Goal: Information Seeking & Learning: Learn about a topic

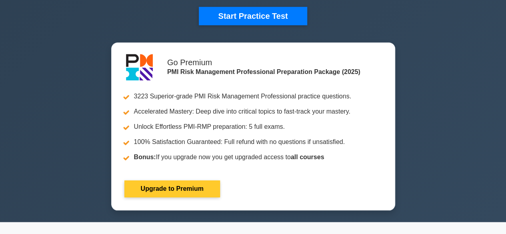
scroll to position [240, 0]
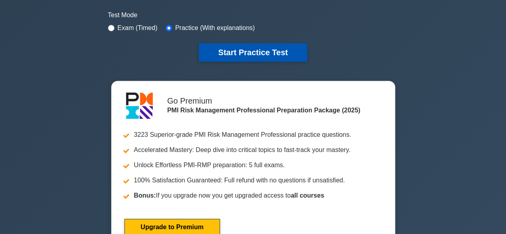
click at [248, 51] on button "Start Practice Test" at bounding box center [253, 52] width 108 height 18
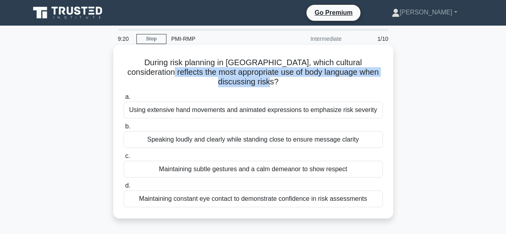
drag, startPoint x: 269, startPoint y: 83, endPoint x: 136, endPoint y: 74, distance: 132.4
click at [136, 74] on h5 "During risk planning in Southeast Asia, which cultural consideration reflects t…" at bounding box center [253, 73] width 261 height 30
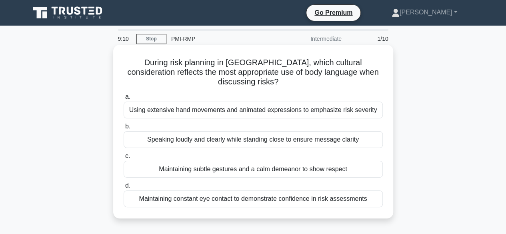
click at [195, 169] on div "Maintaining subtle gestures and a calm demeanor to show respect" at bounding box center [253, 169] width 259 height 17
click at [124, 159] on input "c. Maintaining subtle gestures and a calm demeanor to show respect" at bounding box center [124, 156] width 0 height 5
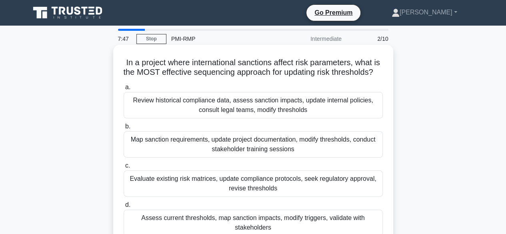
click at [257, 118] on div "Review historical compliance data, assess sanction impacts, update internal pol…" at bounding box center [253, 105] width 259 height 26
click at [124, 90] on input "a. Review historical compliance data, assess sanction impacts, update internal …" at bounding box center [124, 87] width 0 height 5
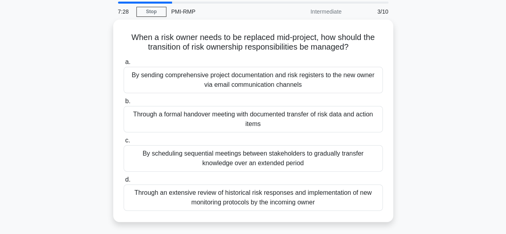
scroll to position [40, 0]
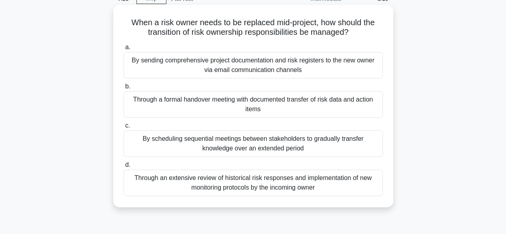
click at [205, 108] on div "Through a formal handover meeting with documented transfer of risk data and act…" at bounding box center [253, 104] width 259 height 26
click at [124, 89] on input "b. Through a formal handover meeting with documented transfer of risk data and …" at bounding box center [124, 86] width 0 height 5
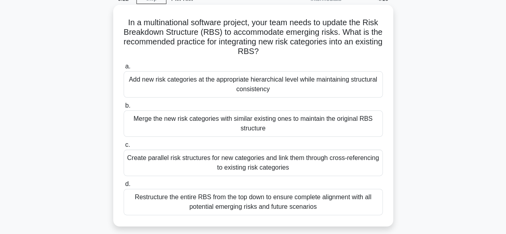
click at [222, 87] on div "Add new risk categories at the appropriate hierarchical level while maintaining…" at bounding box center [253, 84] width 259 height 26
click at [124, 69] on input "a. Add new risk categories at the appropriate hierarchical level while maintain…" at bounding box center [124, 66] width 0 height 5
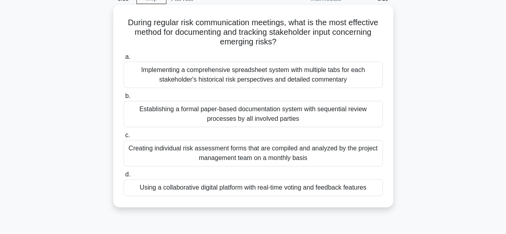
click at [235, 190] on div "Using a collaborative digital platform with real-time voting and feedback featu…" at bounding box center [253, 187] width 259 height 17
click at [124, 177] on input "d. Using a collaborative digital platform with real-time voting and feedback fe…" at bounding box center [124, 174] width 0 height 5
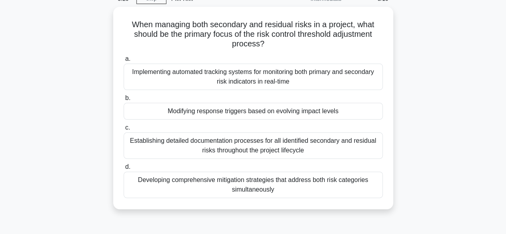
scroll to position [0, 0]
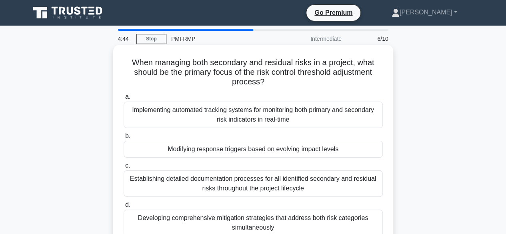
click at [268, 145] on div "Modifying response triggers based on evolving impact levels" at bounding box center [253, 149] width 259 height 17
click at [124, 139] on input "b. Modifying response triggers based on evolving impact levels" at bounding box center [124, 136] width 0 height 5
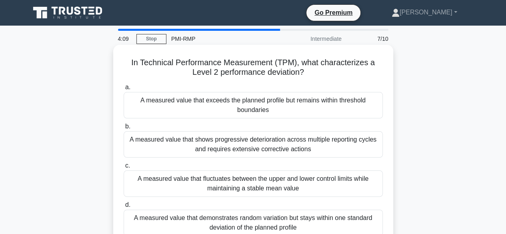
scroll to position [40, 0]
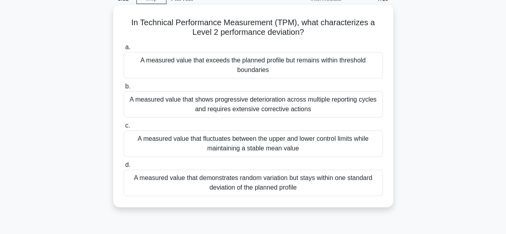
click at [263, 63] on div "A measured value that exceeds the planned profile but remains within threshold …" at bounding box center [253, 65] width 259 height 26
click at [124, 50] on input "a. A measured value that exceeds the planned profile but remains within thresho…" at bounding box center [124, 47] width 0 height 5
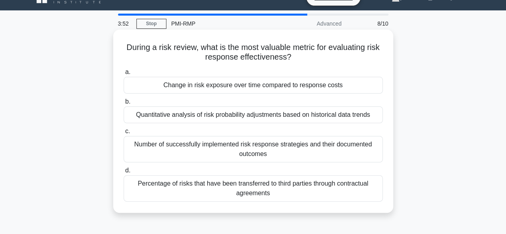
scroll to position [0, 0]
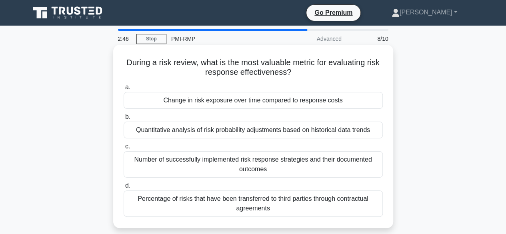
click at [254, 102] on div "Change in risk exposure over time compared to response costs" at bounding box center [253, 100] width 259 height 17
click at [124, 90] on input "a. Change in risk exposure over time compared to response costs" at bounding box center [124, 87] width 0 height 5
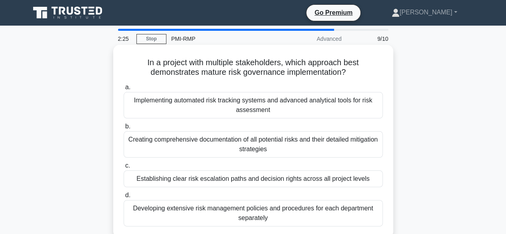
click at [251, 178] on div "Establishing clear risk escalation paths and decision rights across all project…" at bounding box center [253, 179] width 259 height 17
click at [124, 169] on input "c. Establishing clear risk escalation paths and decision rights across all proj…" at bounding box center [124, 165] width 0 height 5
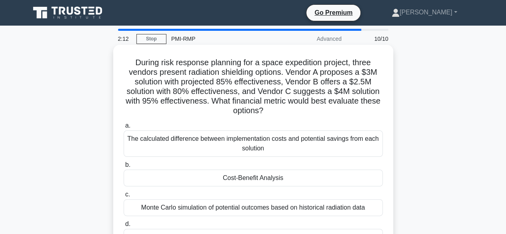
scroll to position [40, 0]
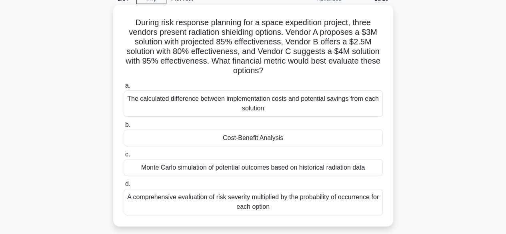
click at [295, 142] on div "Cost-Benefit Analysis" at bounding box center [253, 138] width 259 height 17
click at [124, 128] on input "b. Cost-Benefit Analysis" at bounding box center [124, 124] width 0 height 5
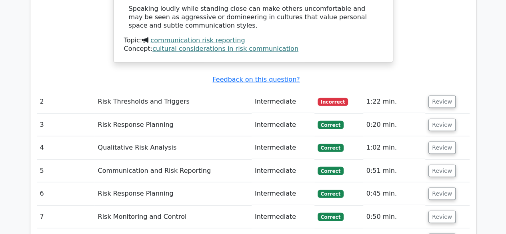
scroll to position [1001, 0]
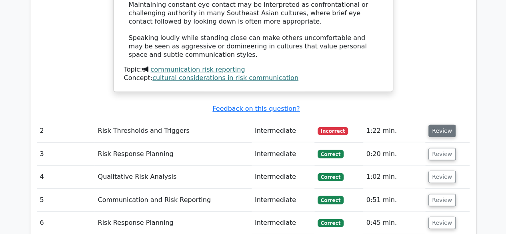
click at [434, 125] on button "Review" at bounding box center [442, 131] width 27 height 12
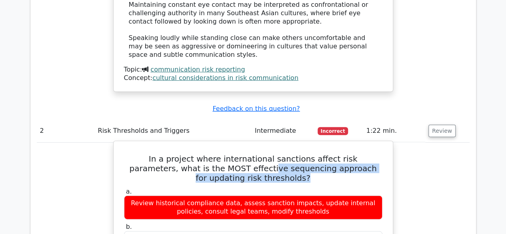
drag, startPoint x: 275, startPoint y: 121, endPoint x: 211, endPoint y: 111, distance: 64.8
click at [212, 154] on h5 "In a project where international sanctions affect risk parameters, what is the …" at bounding box center [253, 168] width 260 height 29
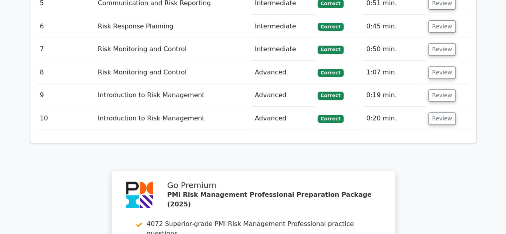
scroll to position [1618, 0]
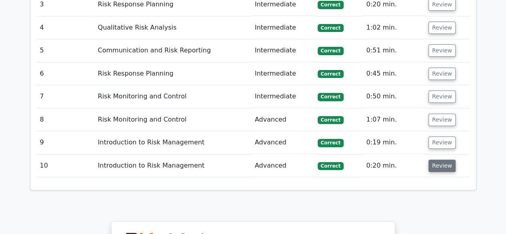
click at [435, 160] on button "Review" at bounding box center [442, 166] width 27 height 12
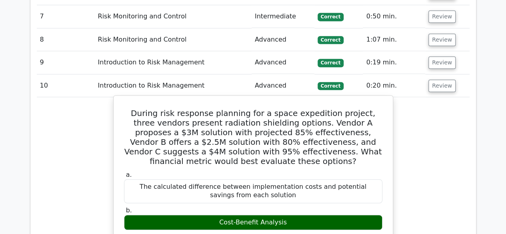
scroll to position [1578, 0]
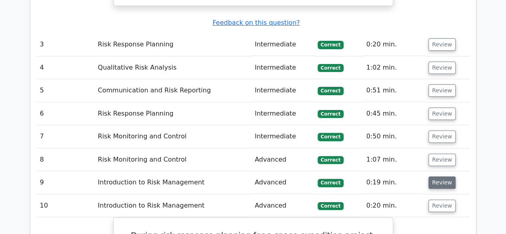
click at [432, 177] on button "Review" at bounding box center [442, 183] width 27 height 12
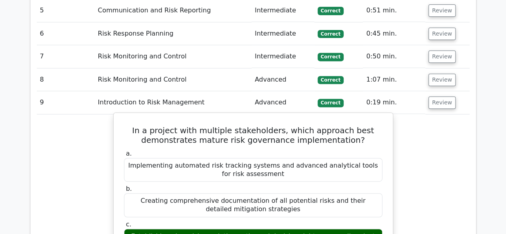
scroll to position [1618, 0]
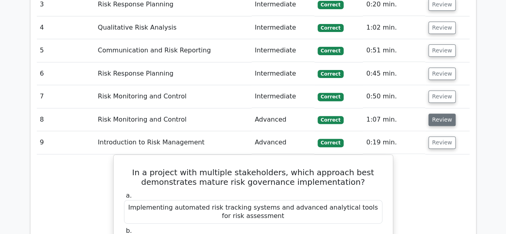
click at [446, 114] on button "Review" at bounding box center [442, 120] width 27 height 12
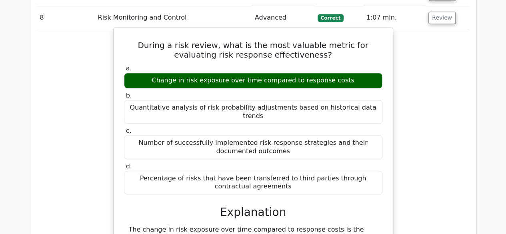
scroll to position [1738, 0]
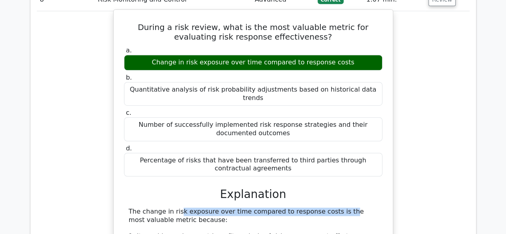
drag, startPoint x: 128, startPoint y: 124, endPoint x: 284, endPoint y: 116, distance: 156.3
click at [284, 116] on div "a. Change in risk exposure over time compared to response costs b. Quantitative…" at bounding box center [253, 225] width 260 height 361
drag, startPoint x: 126, startPoint y: 126, endPoint x: 308, endPoint y: 120, distance: 182.6
click at [308, 120] on div "a. Change in risk exposure over time compared to response costs b. Quantitative…" at bounding box center [253, 225] width 260 height 361
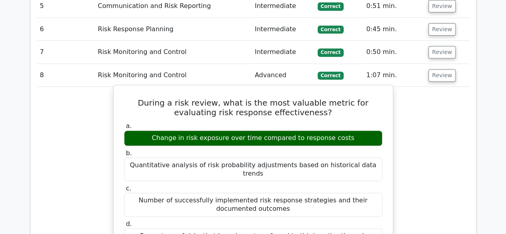
scroll to position [1618, 0]
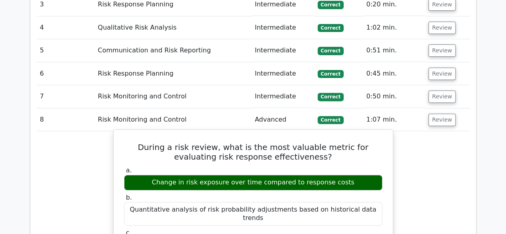
drag, startPoint x: 164, startPoint y: 71, endPoint x: 277, endPoint y: 209, distance: 178.6
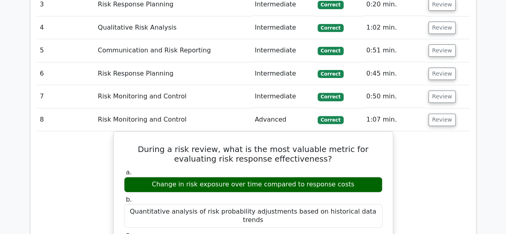
copy div "During a risk review, what is the most valuable metric for evaluating risk resp…"
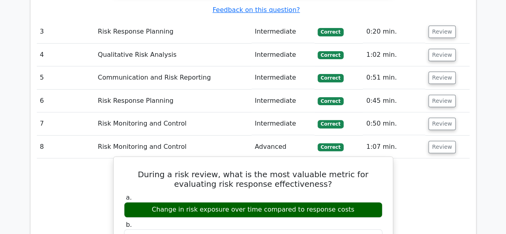
scroll to position [1578, 0]
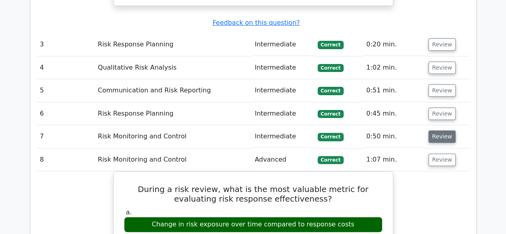
click at [432, 130] on button "Review" at bounding box center [442, 136] width 27 height 12
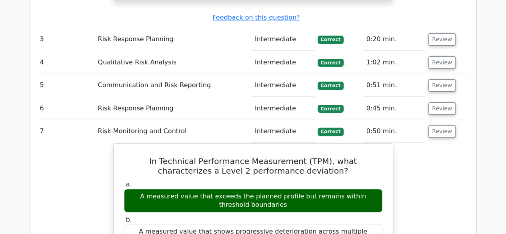
scroll to position [1538, 0]
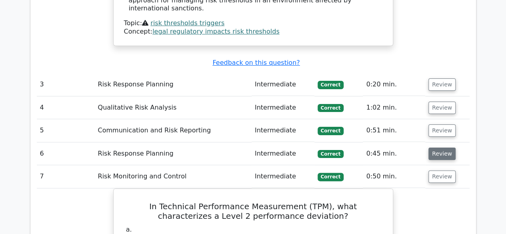
click at [448, 148] on button "Review" at bounding box center [442, 154] width 27 height 12
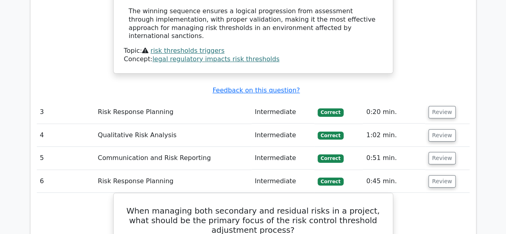
scroll to position [1498, 0]
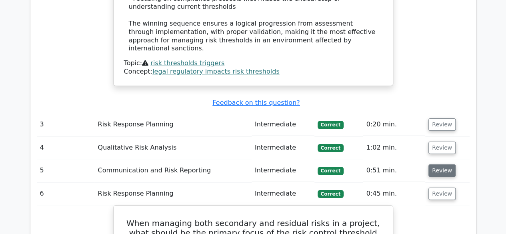
click at [441, 165] on button "Review" at bounding box center [442, 171] width 27 height 12
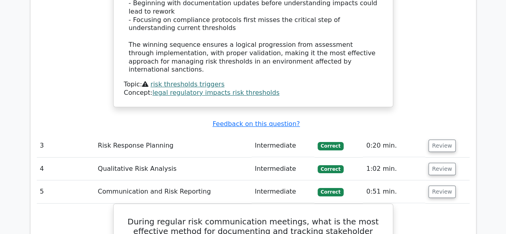
scroll to position [1418, 0]
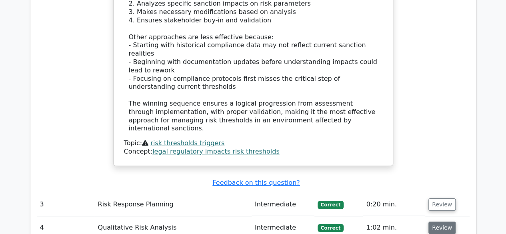
click at [449, 222] on button "Review" at bounding box center [442, 228] width 27 height 12
click at [437, 199] on button "Review" at bounding box center [442, 205] width 27 height 12
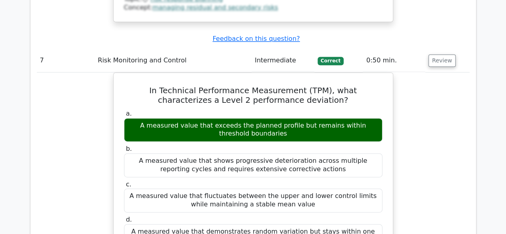
scroll to position [5345, 0]
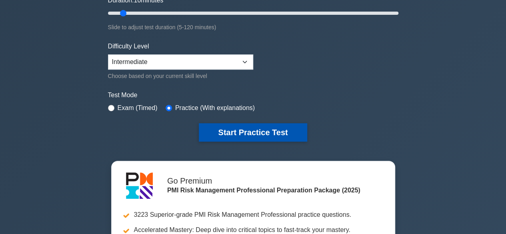
click at [229, 127] on button "Start Practice Test" at bounding box center [253, 132] width 108 height 18
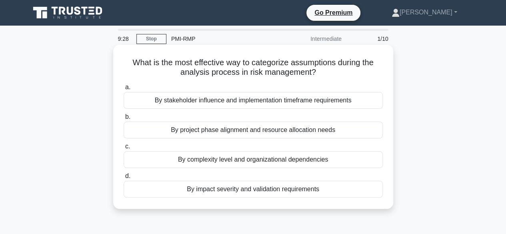
click at [207, 196] on div "By impact severity and validation requirements" at bounding box center [253, 189] width 259 height 17
click at [124, 179] on input "d. By impact severity and validation requirements" at bounding box center [124, 176] width 0 height 5
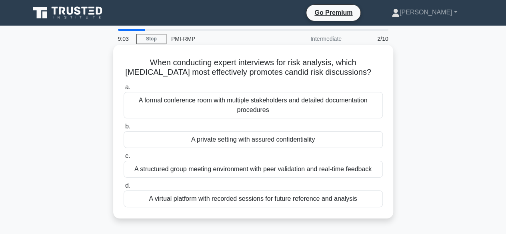
click at [276, 148] on div "A private setting with assured confidentiality" at bounding box center [253, 139] width 259 height 17
click at [124, 129] on input "b. A private setting with assured confidentiality" at bounding box center [124, 126] width 0 height 5
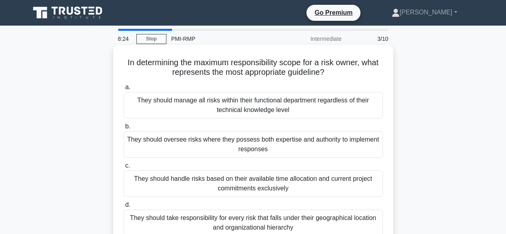
click at [286, 221] on div "They should take responsibility for every risk that falls under their geographi…" at bounding box center [253, 223] width 259 height 26
click at [124, 208] on input "d. They should take responsibility for every risk that falls under their geogra…" at bounding box center [124, 205] width 0 height 5
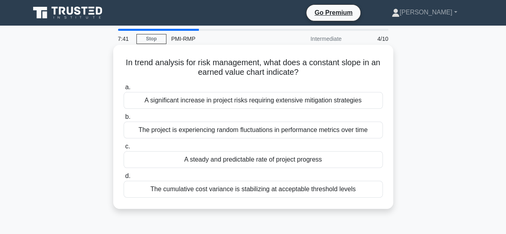
click at [287, 161] on div "A steady and predictable rate of project progress" at bounding box center [253, 159] width 259 height 17
click at [124, 149] on input "c. A steady and predictable rate of project progress" at bounding box center [124, 146] width 0 height 5
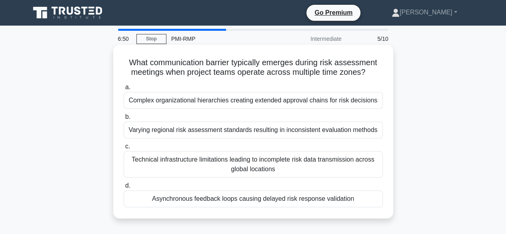
click at [254, 203] on div "Asynchronous feedback loops causing delayed risk response validation" at bounding box center [253, 199] width 259 height 17
click at [124, 189] on input "d. Asynchronous feedback loops causing delayed risk response validation" at bounding box center [124, 185] width 0 height 5
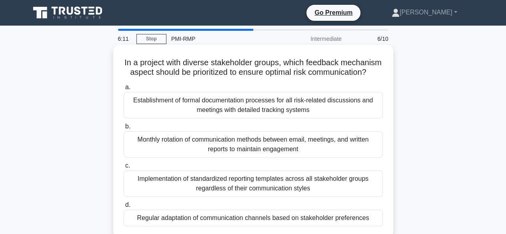
scroll to position [40, 0]
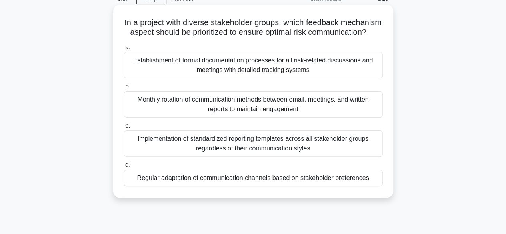
click at [264, 187] on div "Regular adaptation of communication channels based on stakeholder preferences" at bounding box center [253, 178] width 259 height 17
click at [124, 168] on input "d. Regular adaptation of communication channels based on stakeholder preferences" at bounding box center [124, 165] width 0 height 5
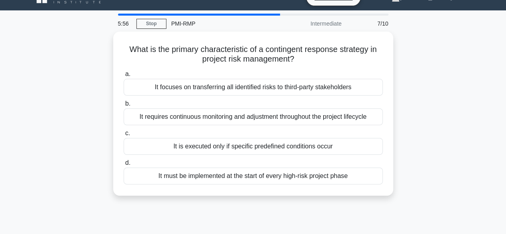
scroll to position [0, 0]
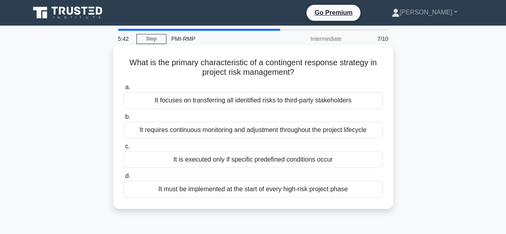
click at [247, 159] on div "It is executed only if specific predefined conditions occur" at bounding box center [253, 159] width 259 height 17
click at [124, 149] on input "c. It is executed only if specific predefined conditions occur" at bounding box center [124, 146] width 0 height 5
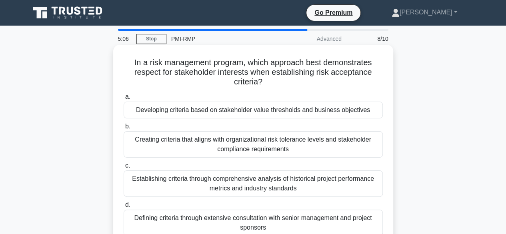
scroll to position [40, 0]
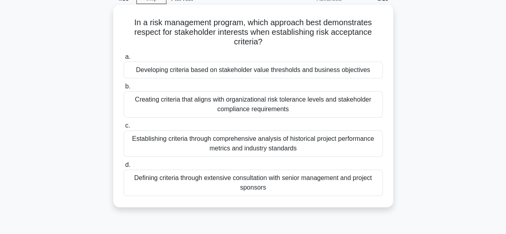
click at [251, 107] on div "Creating criteria that aligns with organizational risk tolerance levels and sta…" at bounding box center [253, 104] width 259 height 26
click at [124, 89] on input "b. Creating criteria that aligns with organizational risk tolerance levels and …" at bounding box center [124, 86] width 0 height 5
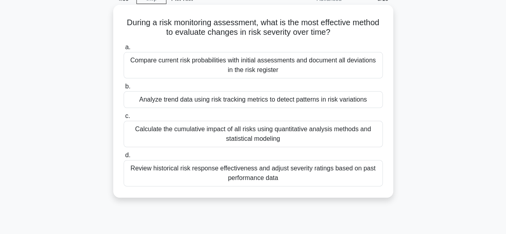
click at [211, 101] on div "Analyze trend data using risk tracking metrics to detect patterns in risk varia…" at bounding box center [253, 99] width 259 height 17
click at [124, 89] on input "b. Analyze trend data using risk tracking metrics to detect patterns in risk va…" at bounding box center [124, 86] width 0 height 5
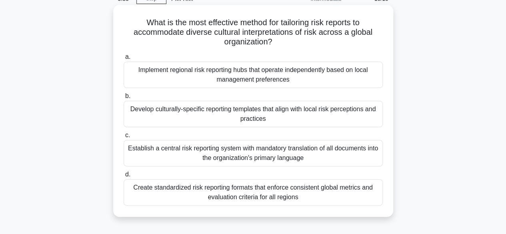
click at [245, 119] on div "Develop culturally-specific reporting templates that align with local risk perc…" at bounding box center [253, 114] width 259 height 26
click at [124, 99] on input "b. Develop culturally-specific reporting templates that align with local risk p…" at bounding box center [124, 96] width 0 height 5
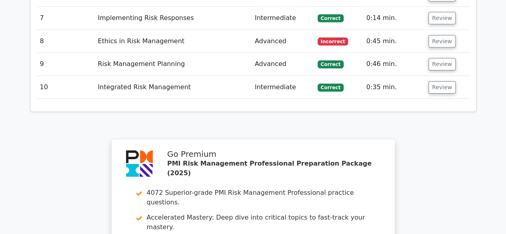
scroll to position [1161, 0]
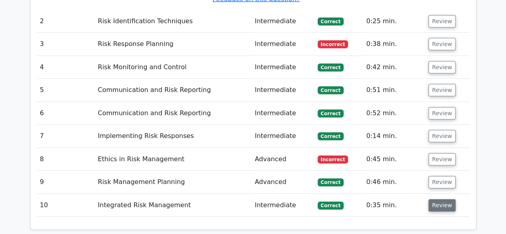
click at [433, 199] on button "Review" at bounding box center [442, 205] width 27 height 12
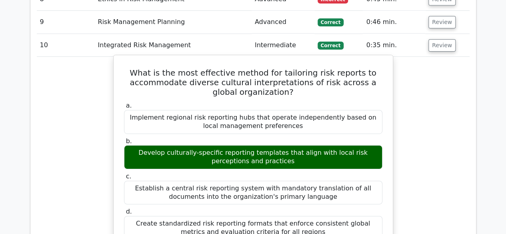
scroll to position [1201, 0]
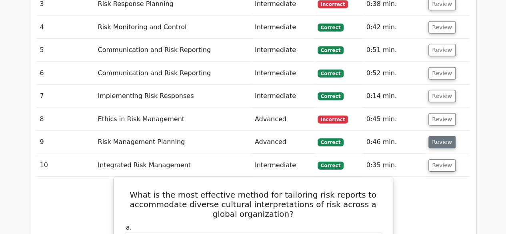
click at [443, 136] on button "Review" at bounding box center [442, 142] width 27 height 12
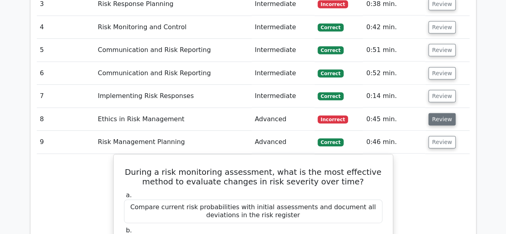
click at [431, 113] on button "Review" at bounding box center [442, 119] width 27 height 12
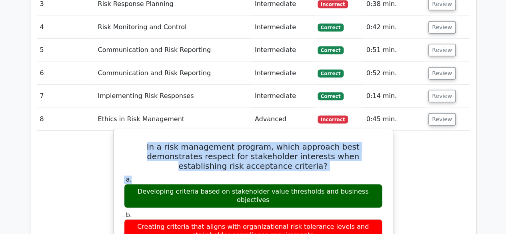
drag, startPoint x: 126, startPoint y: 99, endPoint x: 269, endPoint y: 123, distance: 145.7
click at [141, 142] on h5 "In a risk management program, which approach best demonstrates respect for stak…" at bounding box center [253, 156] width 260 height 29
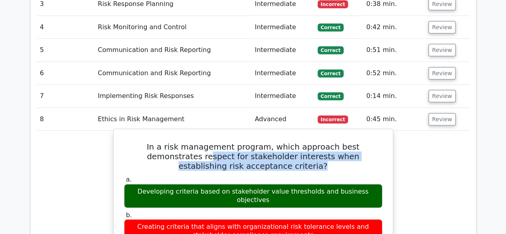
drag, startPoint x: 138, startPoint y: 105, endPoint x: 321, endPoint y: 112, distance: 183.1
click at [321, 142] on h5 "In a risk management program, which approach best demonstrates respect for stak…" at bounding box center [253, 156] width 260 height 29
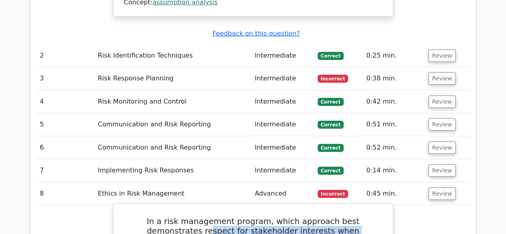
scroll to position [1121, 0]
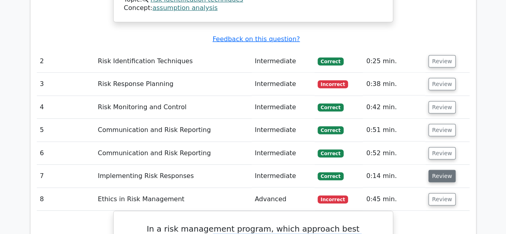
click at [446, 170] on button "Review" at bounding box center [442, 176] width 27 height 12
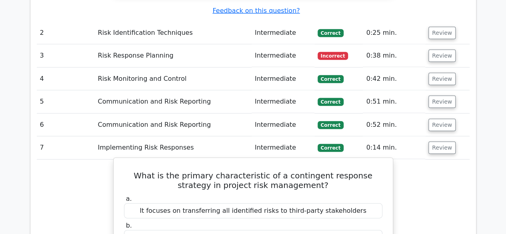
scroll to position [1161, 0]
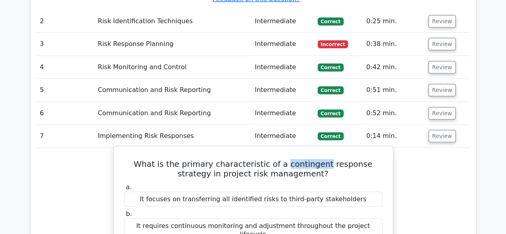
drag, startPoint x: 266, startPoint y: 114, endPoint x: 306, endPoint y: 114, distance: 40.0
click at [306, 159] on h5 "What is the primary characteristic of a contingent response strategy in project…" at bounding box center [253, 168] width 260 height 19
click at [280, 159] on h5 "What is the primary characteristic of a contingent response strategy in project…" at bounding box center [253, 168] width 260 height 19
drag, startPoint x: 265, startPoint y: 113, endPoint x: 339, endPoint y: 114, distance: 73.7
click at [339, 159] on h5 "What is the primary characteristic of a contingent response strategy in project…" at bounding box center [253, 168] width 260 height 19
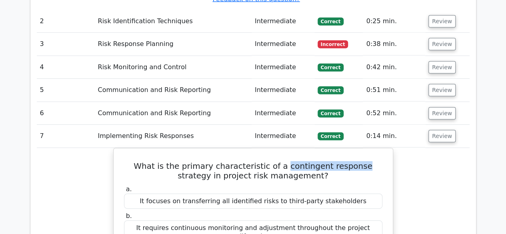
copy h5 "contingent response"
click at [442, 107] on button "Review" at bounding box center [442, 113] width 27 height 12
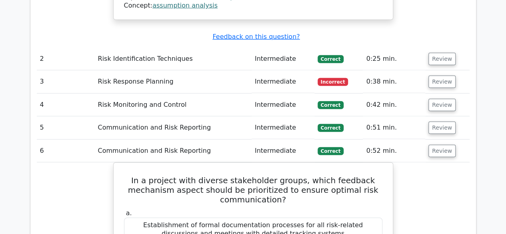
scroll to position [1121, 0]
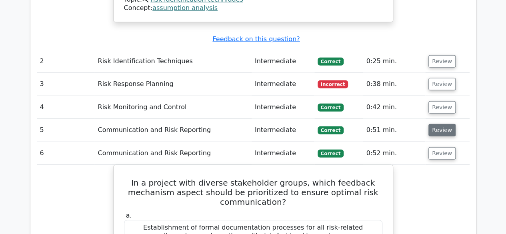
click at [433, 124] on button "Review" at bounding box center [442, 130] width 27 height 12
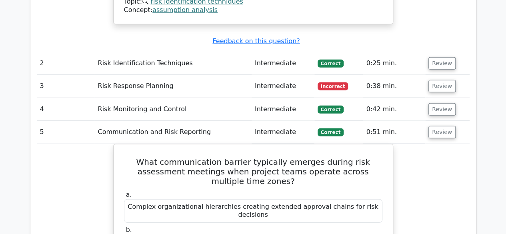
scroll to position [1081, 0]
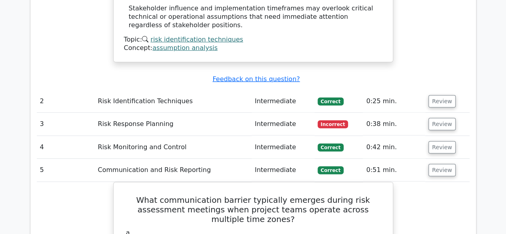
click at [434, 136] on td "Review" at bounding box center [448, 147] width 44 height 23
click at [435, 141] on button "Review" at bounding box center [442, 147] width 27 height 12
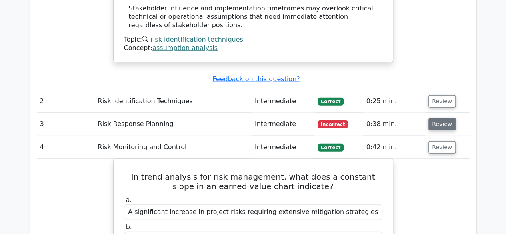
click at [430, 118] on button "Review" at bounding box center [442, 124] width 27 height 12
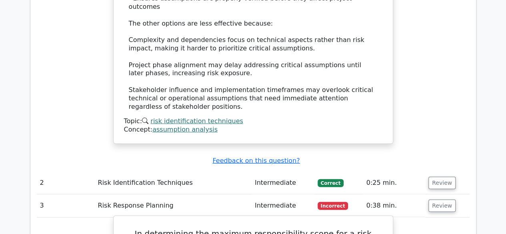
scroll to position [921, 0]
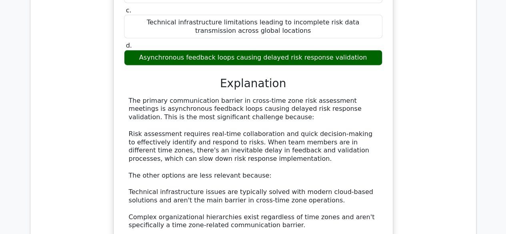
scroll to position [5264, 0]
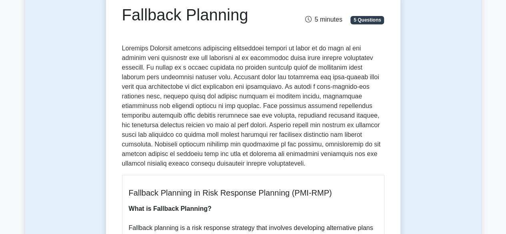
scroll to position [40, 0]
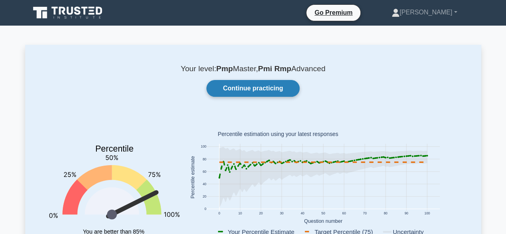
click at [255, 90] on link "Continue practicing" at bounding box center [253, 88] width 93 height 17
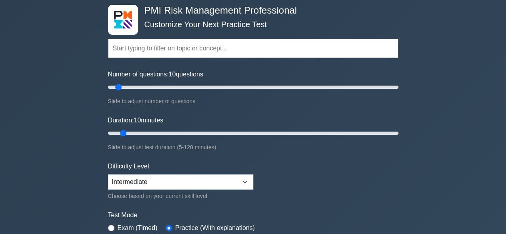
scroll to position [200, 0]
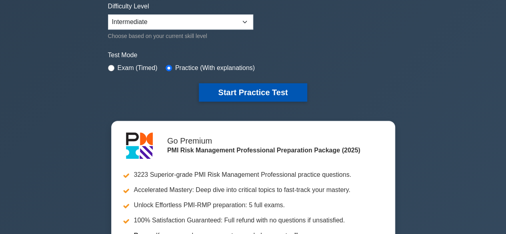
click at [249, 94] on button "Start Practice Test" at bounding box center [253, 92] width 108 height 18
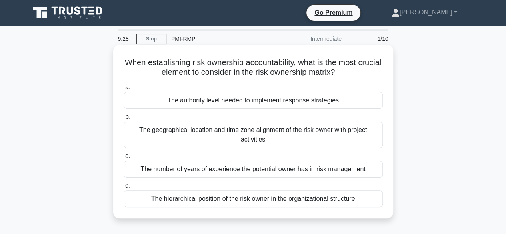
click at [255, 99] on div "The authority level needed to implement response strategies" at bounding box center [253, 100] width 259 height 17
click at [124, 90] on input "a. The authority level needed to implement response strategies" at bounding box center [124, 87] width 0 height 5
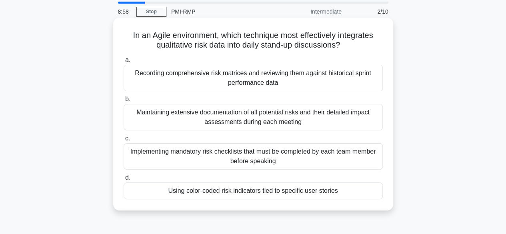
scroll to position [40, 0]
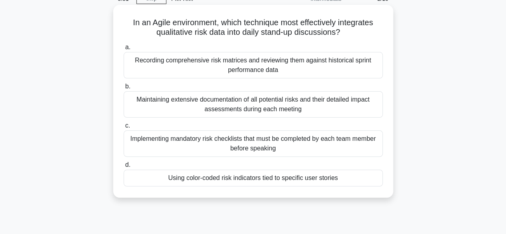
click at [232, 175] on div "Using color-coded risk indicators tied to specific user stories" at bounding box center [253, 178] width 259 height 17
click at [124, 168] on input "d. Using color-coded risk indicators tied to specific user stories" at bounding box center [124, 165] width 0 height 5
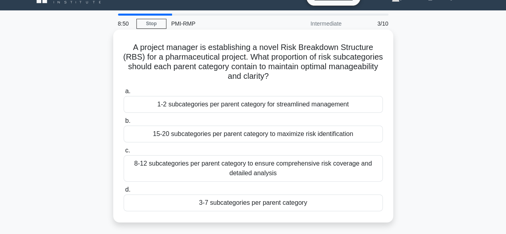
scroll to position [0, 0]
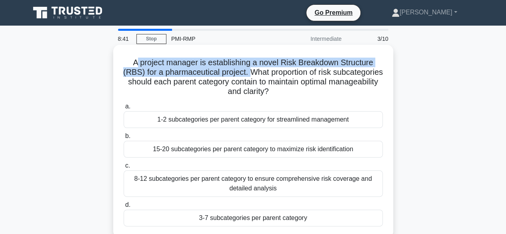
drag, startPoint x: 134, startPoint y: 64, endPoint x: 274, endPoint y: 76, distance: 140.5
click at [274, 76] on h5 "A project manager is establishing a novel Risk Breakdown Structure (RBS) for a …" at bounding box center [253, 77] width 261 height 39
drag, startPoint x: 120, startPoint y: 86, endPoint x: 296, endPoint y: 95, distance: 176.4
click at [296, 95] on div "A project manager is establishing a novel Risk Breakdown Structure (RBS) for a …" at bounding box center [253, 141] width 274 height 187
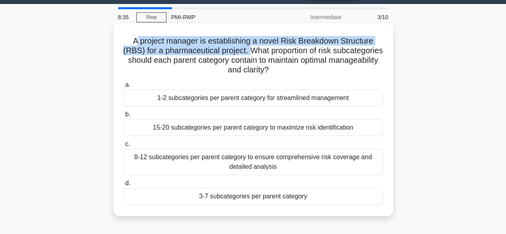
scroll to position [40, 0]
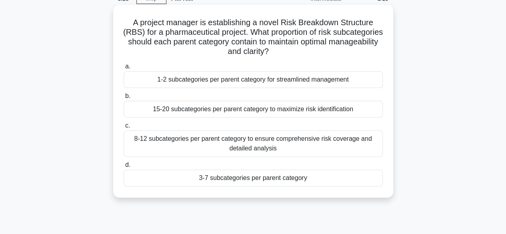
click at [241, 179] on div "3-7 subcategories per parent category" at bounding box center [253, 178] width 259 height 17
click at [124, 168] on input "d. 3-7 subcategories per parent category" at bounding box center [124, 165] width 0 height 5
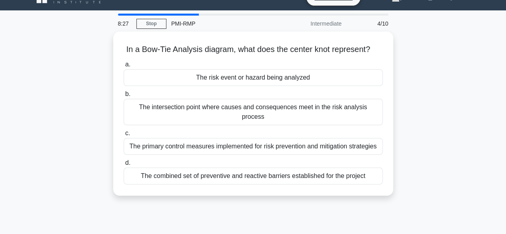
scroll to position [0, 0]
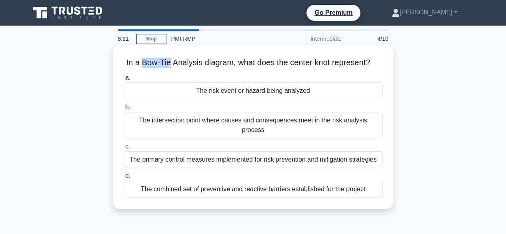
drag, startPoint x: 169, startPoint y: 66, endPoint x: 140, endPoint y: 66, distance: 28.4
click at [140, 66] on h5 "In a Bow-Tie Analysis diagram, what does the center knot represent? .spinner_0X…" at bounding box center [253, 63] width 261 height 10
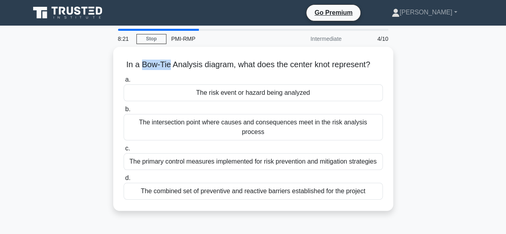
copy h5 "Bow-Tie"
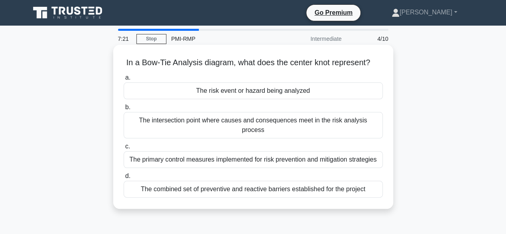
click at [235, 94] on div "The risk event or hazard being analyzed" at bounding box center [253, 90] width 259 height 17
click at [124, 80] on input "a. The risk event or hazard being analyzed" at bounding box center [124, 77] width 0 height 5
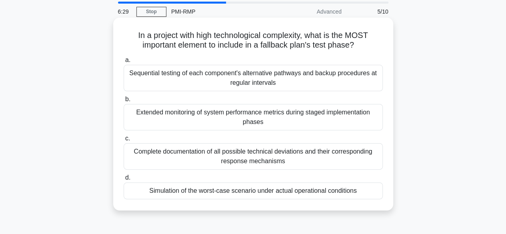
scroll to position [40, 0]
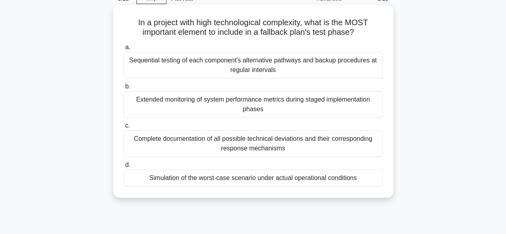
click at [229, 181] on div "Simulation of the worst-case scenario under actual operational conditions" at bounding box center [253, 178] width 259 height 17
click at [124, 168] on input "d. Simulation of the worst-case scenario under actual operational conditions" at bounding box center [124, 165] width 0 height 5
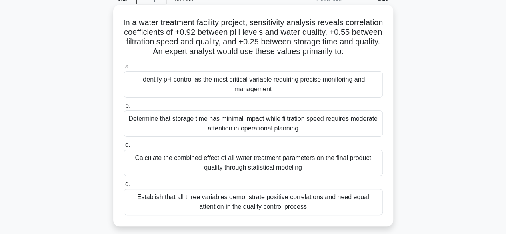
click at [236, 95] on div "Identify pH control as the most critical variable requiring precise monitoring …" at bounding box center [253, 84] width 259 height 26
click at [124, 69] on input "a. Identify pH control as the most critical variable requiring precise monitori…" at bounding box center [124, 66] width 0 height 5
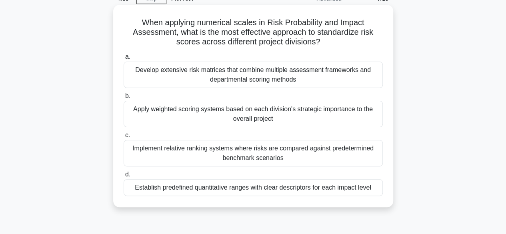
scroll to position [80, 0]
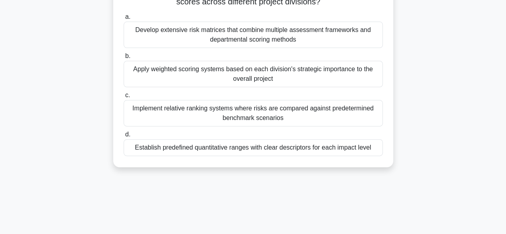
click at [184, 68] on div "Apply weighted scoring systems based on each division's strategic importance to…" at bounding box center [253, 74] width 259 height 26
click at [124, 59] on input "b. Apply weighted scoring systems based on each division's strategic importance…" at bounding box center [124, 56] width 0 height 5
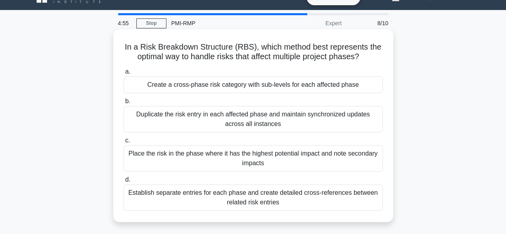
scroll to position [5, 0]
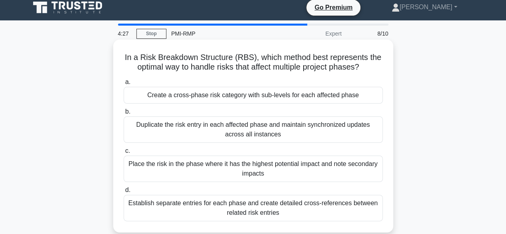
click at [187, 100] on div "Create a cross-phase risk category with sub-levels for each affected phase" at bounding box center [253, 95] width 259 height 17
click at [124, 85] on input "a. Create a cross-phase risk category with sub-levels for each affected phase" at bounding box center [124, 82] width 0 height 5
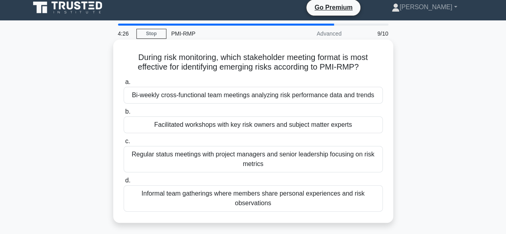
scroll to position [0, 0]
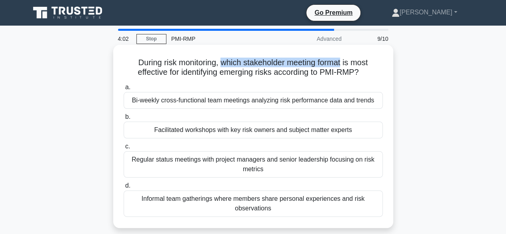
drag, startPoint x: 221, startPoint y: 64, endPoint x: 344, endPoint y: 64, distance: 123.3
click at [344, 64] on h5 "During risk monitoring, which stakeholder meeting format is most effective for …" at bounding box center [253, 68] width 261 height 20
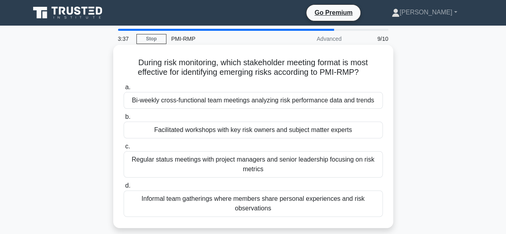
click at [205, 104] on div "Bi-weekly cross-functional team meetings analyzing risk performance data and tr…" at bounding box center [253, 100] width 259 height 17
click at [124, 90] on input "a. Bi-weekly cross-functional team meetings analyzing risk performance data and…" at bounding box center [124, 87] width 0 height 5
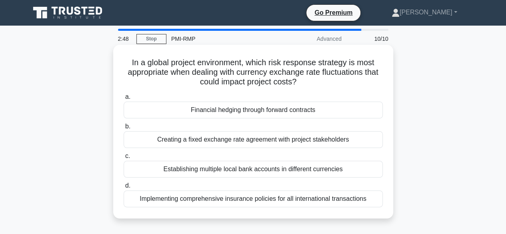
click at [273, 143] on div "Creating a fixed exchange rate agreement with project stakeholders" at bounding box center [253, 139] width 259 height 17
click at [124, 129] on input "b. Creating a fixed exchange rate agreement with project stakeholders" at bounding box center [124, 126] width 0 height 5
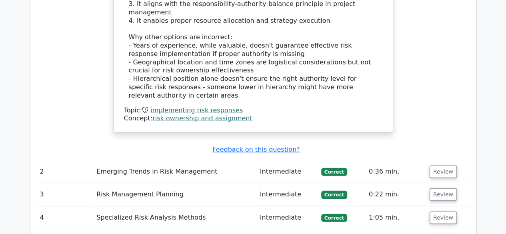
scroll to position [1121, 0]
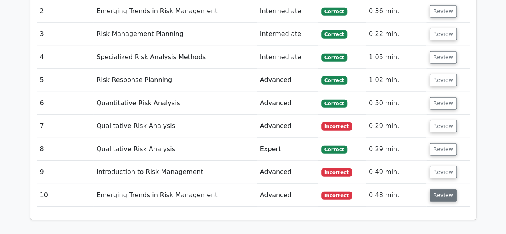
click at [450, 189] on button "Review" at bounding box center [443, 195] width 27 height 12
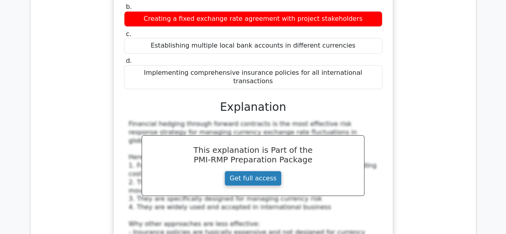
scroll to position [1201, 0]
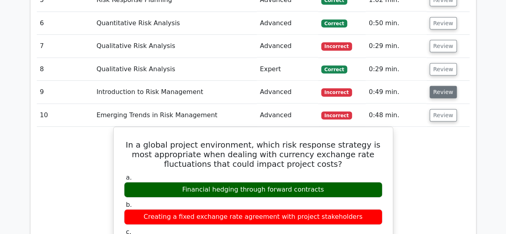
click at [442, 86] on button "Review" at bounding box center [443, 92] width 27 height 12
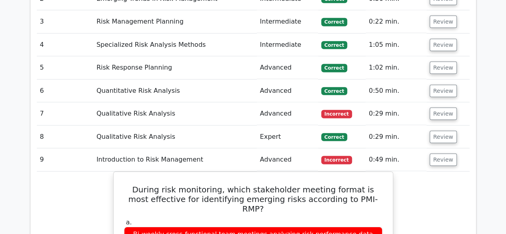
scroll to position [1121, 0]
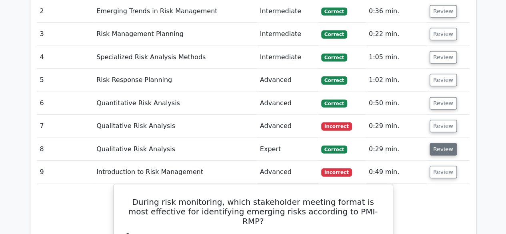
click at [446, 143] on button "Review" at bounding box center [443, 149] width 27 height 12
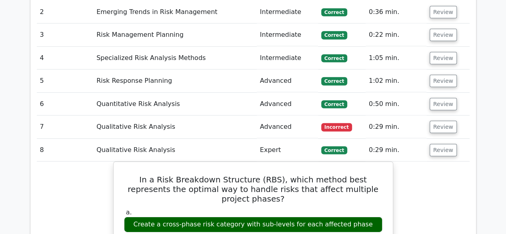
scroll to position [1081, 0]
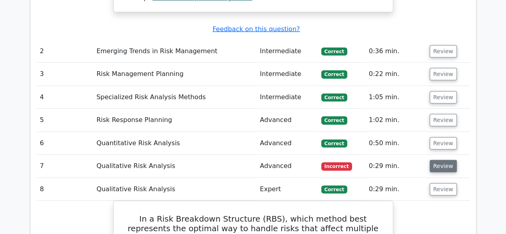
click at [443, 160] on button "Review" at bounding box center [443, 166] width 27 height 12
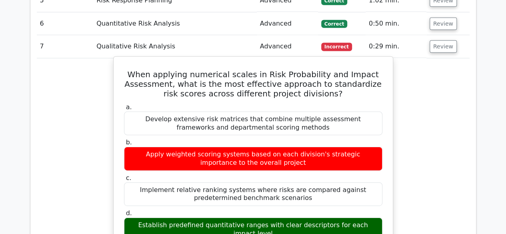
scroll to position [1201, 0]
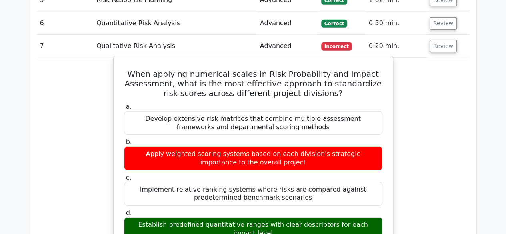
drag, startPoint x: 128, startPoint y: 171, endPoint x: 312, endPoint y: 178, distance: 184.2
click at [312, 217] on div "Establish predefined quantitative ranges with clear descriptors for each impact…" at bounding box center [253, 229] width 259 height 24
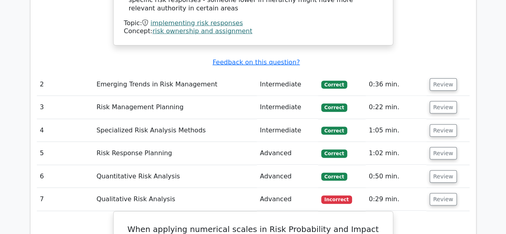
scroll to position [1041, 0]
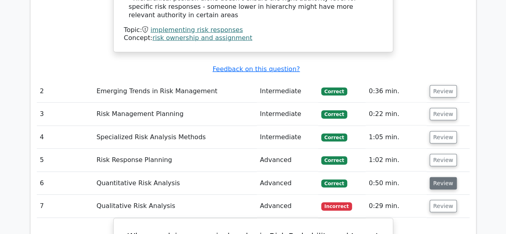
click at [439, 177] on button "Review" at bounding box center [443, 183] width 27 height 12
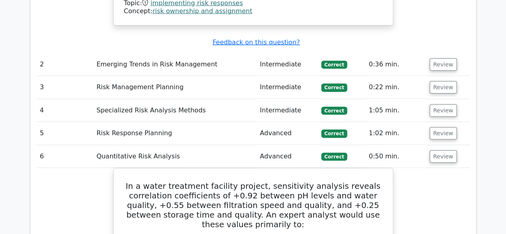
scroll to position [1001, 0]
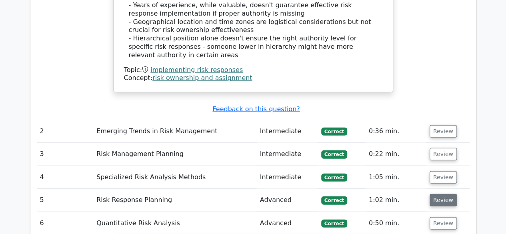
click at [448, 194] on button "Review" at bounding box center [443, 200] width 27 height 12
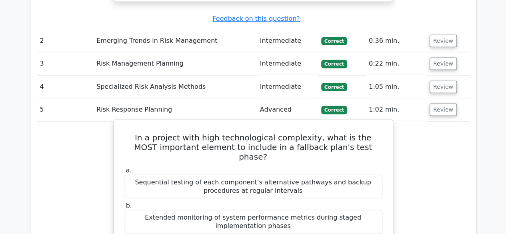
scroll to position [1041, 0]
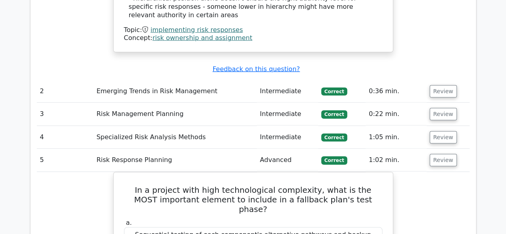
click at [440, 126] on td "Review" at bounding box center [448, 137] width 43 height 23
click at [440, 131] on button "Review" at bounding box center [443, 137] width 27 height 12
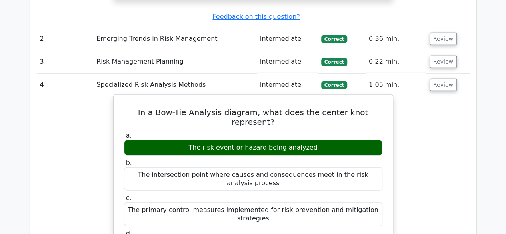
scroll to position [1081, 0]
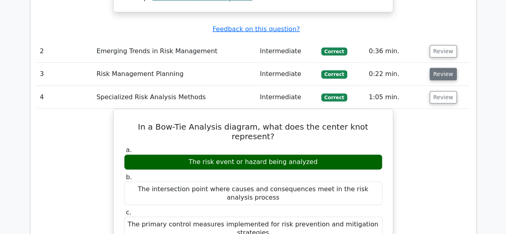
click at [443, 68] on button "Review" at bounding box center [443, 74] width 27 height 12
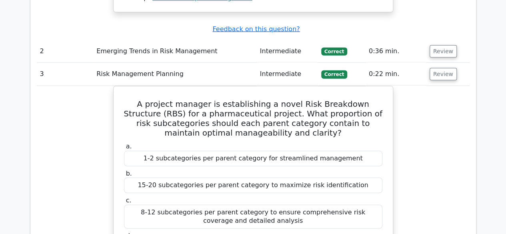
scroll to position [1041, 0]
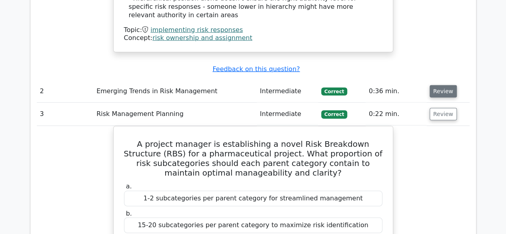
click at [442, 85] on button "Review" at bounding box center [443, 91] width 27 height 12
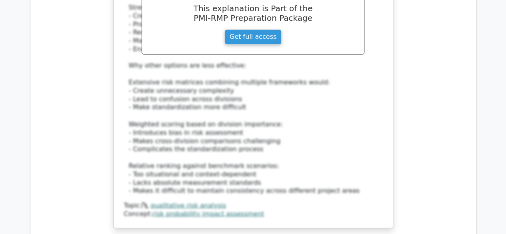
scroll to position [5224, 0]
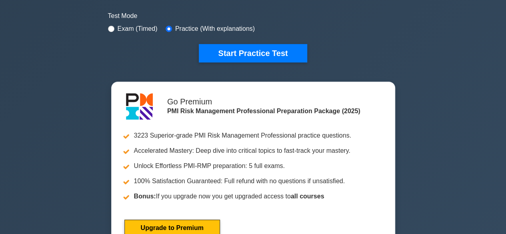
scroll to position [200, 0]
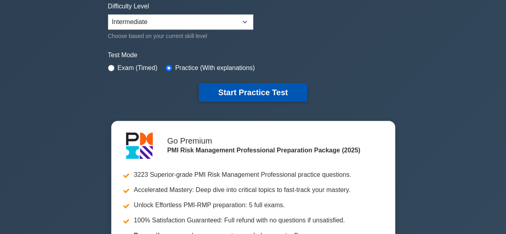
click at [242, 83] on button "Start Practice Test" at bounding box center [253, 92] width 108 height 18
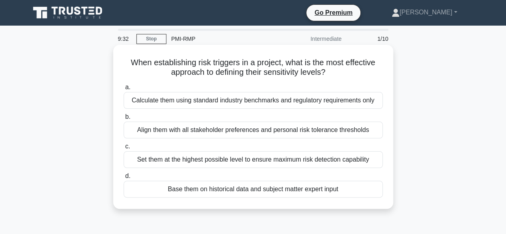
click at [198, 190] on div "Base them on historical data and subject matter expert input" at bounding box center [253, 189] width 259 height 17
click at [124, 179] on input "d. Base them on historical data and subject matter expert input" at bounding box center [124, 176] width 0 height 5
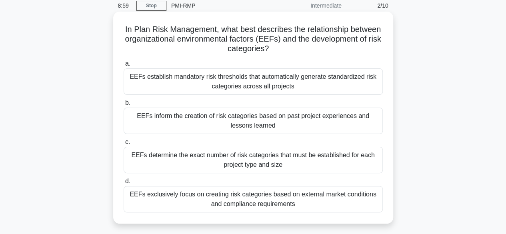
scroll to position [80, 0]
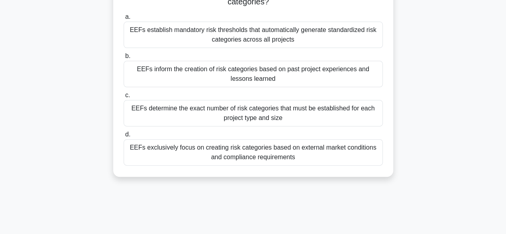
click at [215, 79] on div "EEFs inform the creation of risk categories based on past project experiences a…" at bounding box center [253, 74] width 259 height 26
click at [124, 59] on input "b. EEFs inform the creation of risk categories based on past project experience…" at bounding box center [124, 56] width 0 height 5
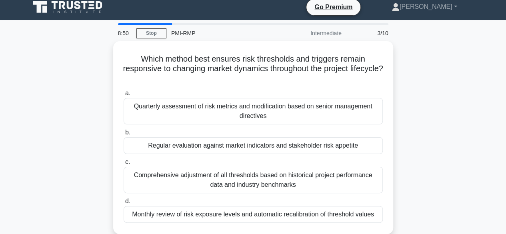
scroll to position [0, 0]
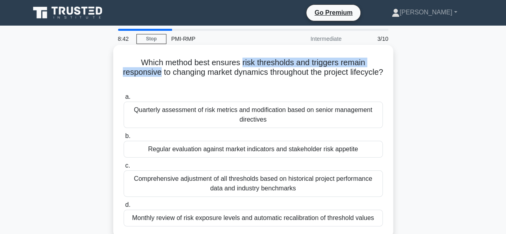
drag, startPoint x: 241, startPoint y: 62, endPoint x: 174, endPoint y: 75, distance: 68.5
click at [174, 75] on h5 "Which method best ensures risk thresholds and triggers remain responsive to cha…" at bounding box center [253, 73] width 261 height 30
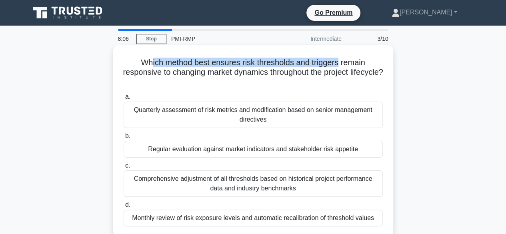
drag, startPoint x: 153, startPoint y: 61, endPoint x: 340, endPoint y: 61, distance: 187.7
click at [340, 61] on h5 "Which method best ensures risk thresholds and triggers remain responsive to cha…" at bounding box center [253, 73] width 261 height 30
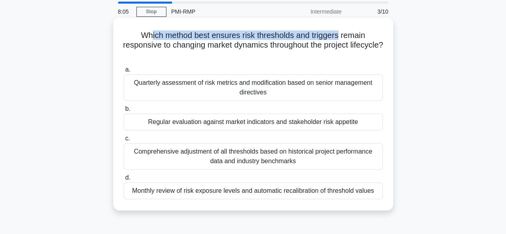
scroll to position [40, 0]
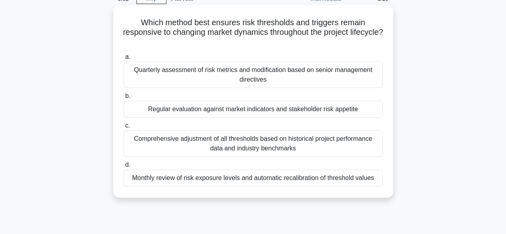
click at [162, 111] on div "Regular evaluation against market indicators and stakeholder risk appetite" at bounding box center [253, 109] width 259 height 17
click at [124, 99] on input "b. Regular evaluation against market indicators and stakeholder risk appetite" at bounding box center [124, 96] width 0 height 5
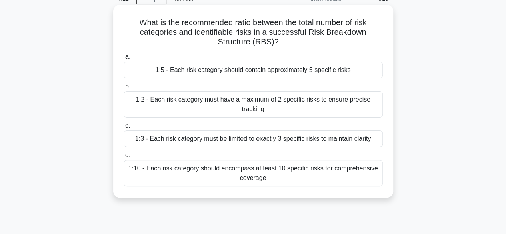
click at [192, 139] on div "1:3 - Each risk category must be limited to exactly 3 specific risks to maintai…" at bounding box center [253, 138] width 259 height 17
click at [124, 128] on input "c. 1:3 - Each risk category must be limited to exactly 3 specific risks to main…" at bounding box center [124, 125] width 0 height 5
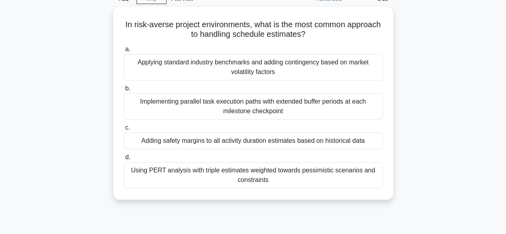
scroll to position [0, 0]
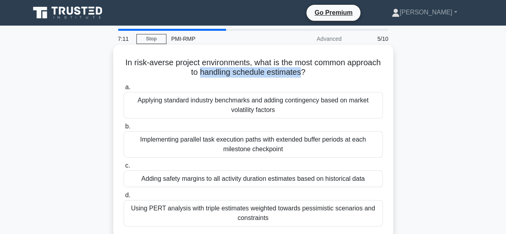
drag, startPoint x: 319, startPoint y: 73, endPoint x: 217, endPoint y: 78, distance: 101.8
click at [217, 78] on h5 "In risk-averse project environments, what is the most common approach to handli…" at bounding box center [253, 68] width 261 height 20
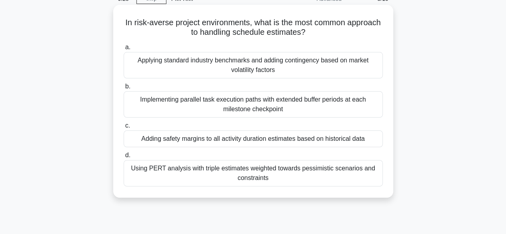
click at [195, 177] on div "Using PERT analysis with triple estimates weighted towards pessimistic scenario…" at bounding box center [253, 173] width 259 height 26
click at [124, 158] on input "d. Using PERT analysis with triple estimates weighted towards pessimistic scena…" at bounding box center [124, 155] width 0 height 5
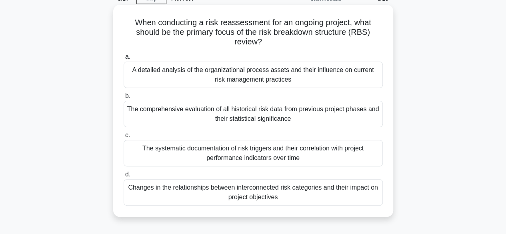
click at [220, 196] on div "Changes in the relationships between interconnected risk categories and their i…" at bounding box center [253, 192] width 259 height 26
click at [124, 177] on input "d. Changes in the relationships between interconnected risk categories and thei…" at bounding box center [124, 174] width 0 height 5
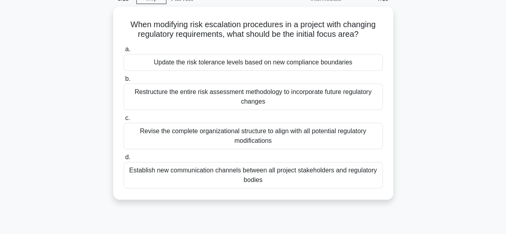
scroll to position [0, 0]
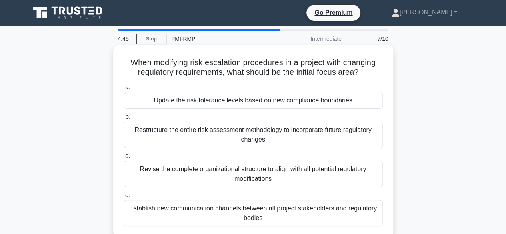
click at [275, 100] on div "Update the risk tolerance levels based on new compliance boundaries" at bounding box center [253, 100] width 259 height 17
click at [124, 90] on input "a. Update the risk tolerance levels based on new compliance boundaries" at bounding box center [124, 87] width 0 height 5
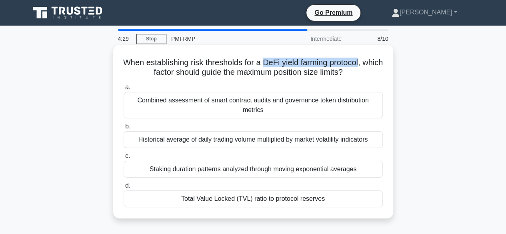
drag, startPoint x: 274, startPoint y: 64, endPoint x: 373, endPoint y: 64, distance: 99.3
click at [373, 64] on h5 "When establishing risk thresholds for a DeFi yield farming protocol, which fact…" at bounding box center [253, 68] width 261 height 20
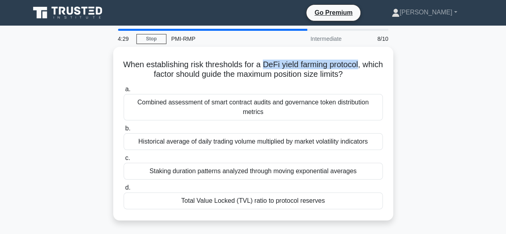
copy h5 "DeFi yield farming protocol"
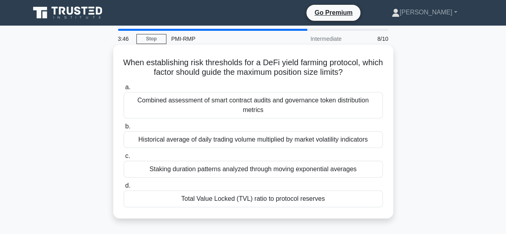
click at [226, 202] on div "Total Value Locked (TVL) ratio to protocol reserves" at bounding box center [253, 199] width 259 height 17
click at [124, 189] on input "d. Total Value Locked (TVL) ratio to protocol reserves" at bounding box center [124, 185] width 0 height 5
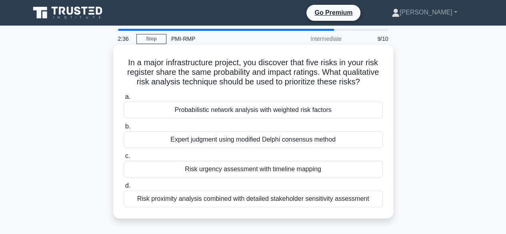
click at [238, 199] on div "Risk proximity analysis combined with detailed stakeholder sensitivity assessme…" at bounding box center [253, 199] width 259 height 17
click at [124, 189] on input "d. Risk proximity analysis combined with detailed stakeholder sensitivity asses…" at bounding box center [124, 185] width 0 height 5
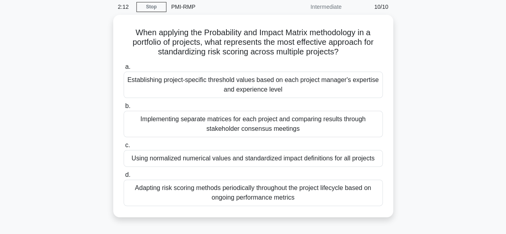
scroll to position [40, 0]
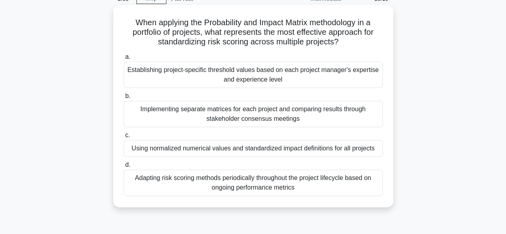
click at [225, 146] on div "Using normalized numerical values and standardized impact definitions for all p…" at bounding box center [253, 148] width 259 height 17
click at [124, 138] on input "c. Using normalized numerical values and standardized impact definitions for al…" at bounding box center [124, 135] width 0 height 5
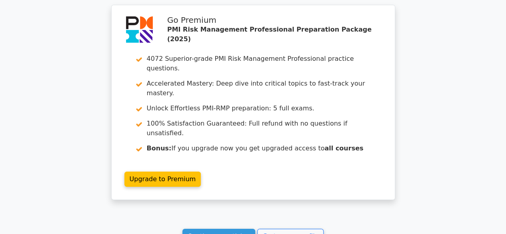
scroll to position [1198, 0]
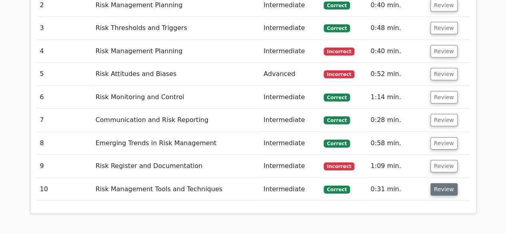
click at [447, 183] on button "Review" at bounding box center [444, 189] width 27 height 12
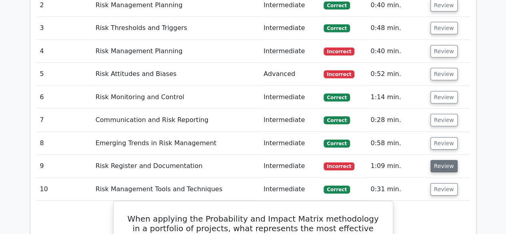
click at [441, 160] on button "Review" at bounding box center [444, 166] width 27 height 12
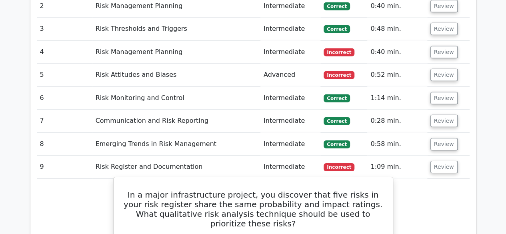
scroll to position [1158, 0]
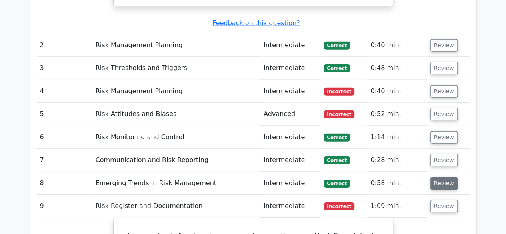
click at [436, 177] on button "Review" at bounding box center [444, 183] width 27 height 12
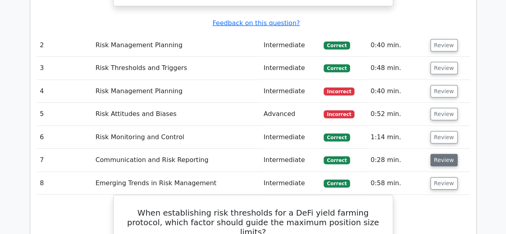
click at [431, 154] on button "Review" at bounding box center [444, 160] width 27 height 12
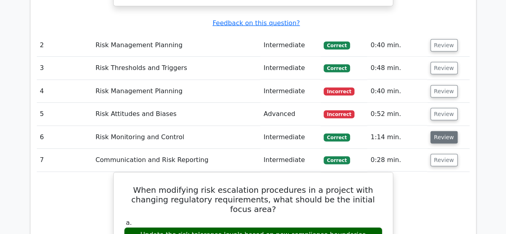
click at [446, 131] on button "Review" at bounding box center [444, 137] width 27 height 12
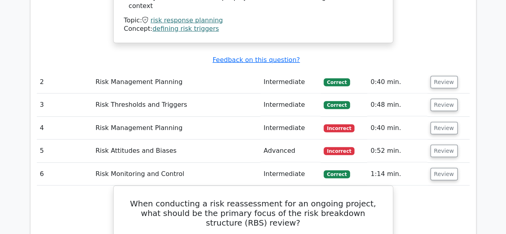
scroll to position [1118, 0]
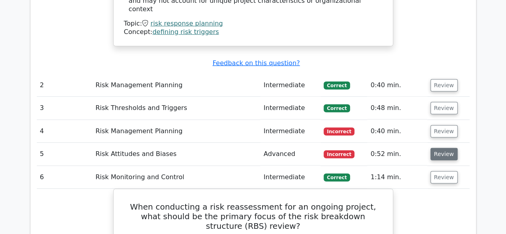
click at [433, 148] on button "Review" at bounding box center [444, 154] width 27 height 12
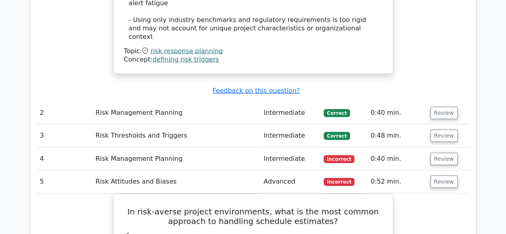
scroll to position [1078, 0]
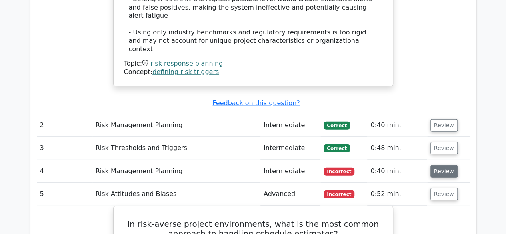
click at [447, 165] on button "Review" at bounding box center [444, 171] width 27 height 12
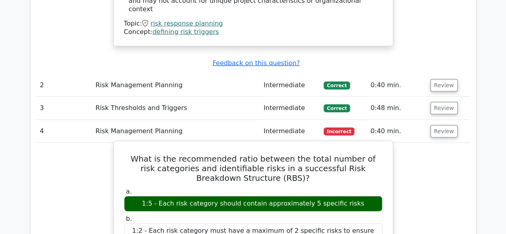
scroll to position [1038, 0]
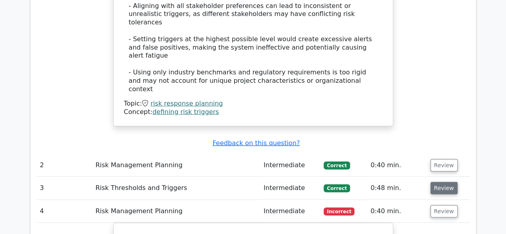
click at [435, 182] on button "Review" at bounding box center [444, 188] width 27 height 12
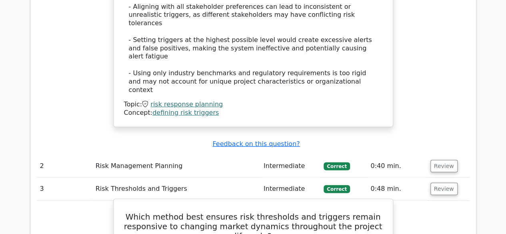
scroll to position [998, 0]
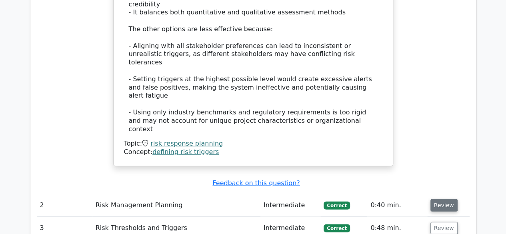
click at [436, 199] on button "Review" at bounding box center [444, 205] width 27 height 12
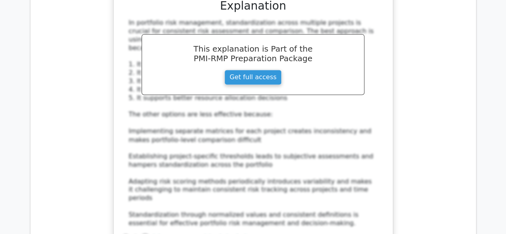
scroll to position [5280, 0]
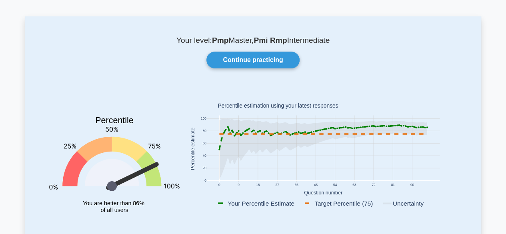
scroll to position [80, 0]
